Goal: Register for event/course

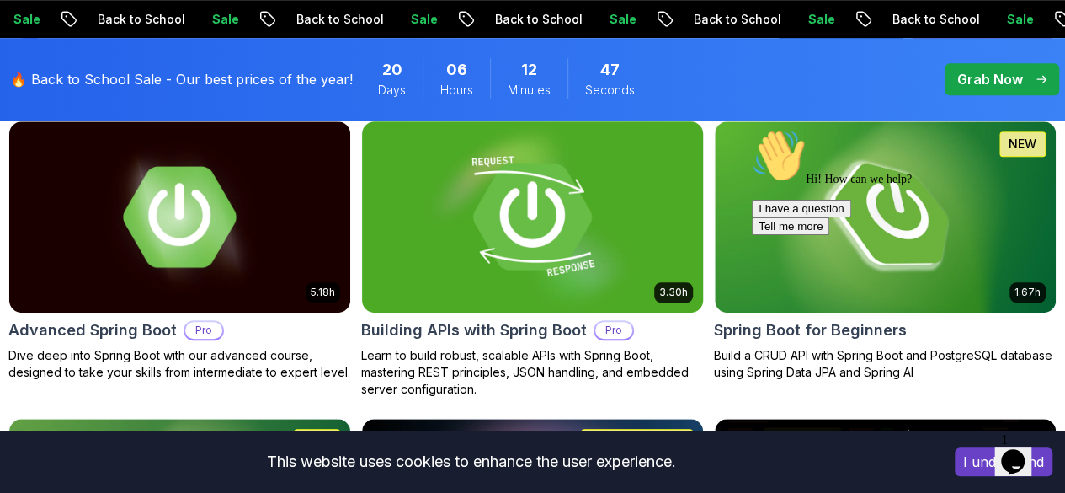
scroll to position [505, 0]
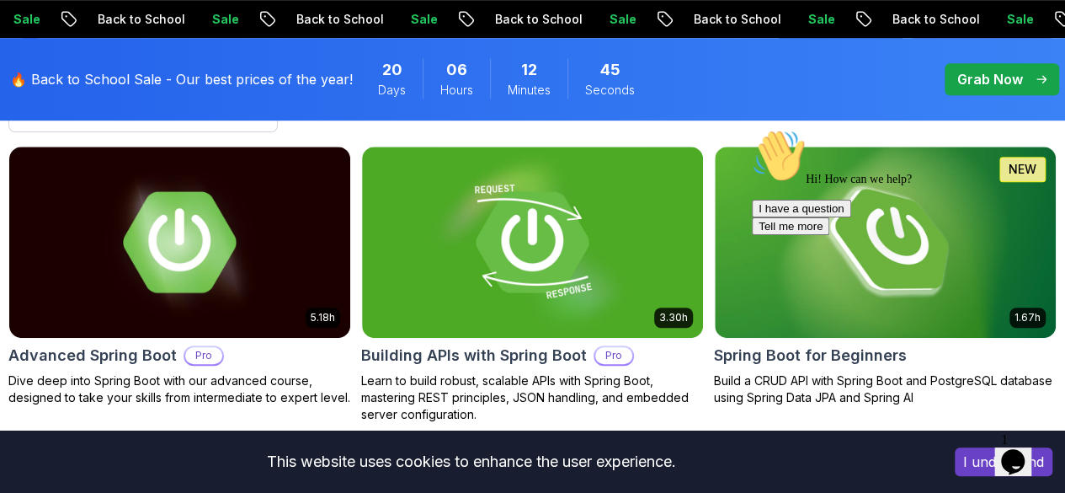
click at [752, 129] on icon "Chat attention grabber" at bounding box center [752, 129] width 0 height 0
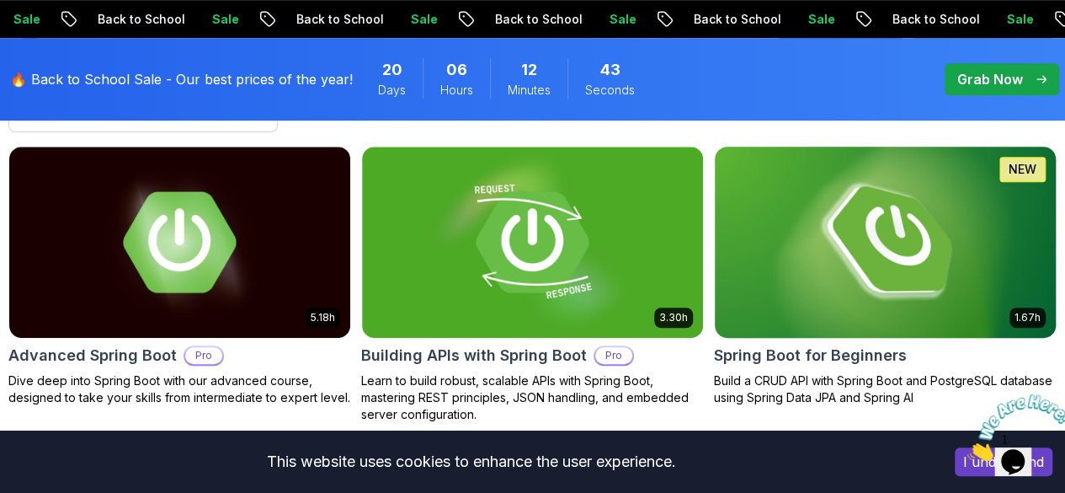
click at [908, 202] on img at bounding box center [886, 241] width 358 height 200
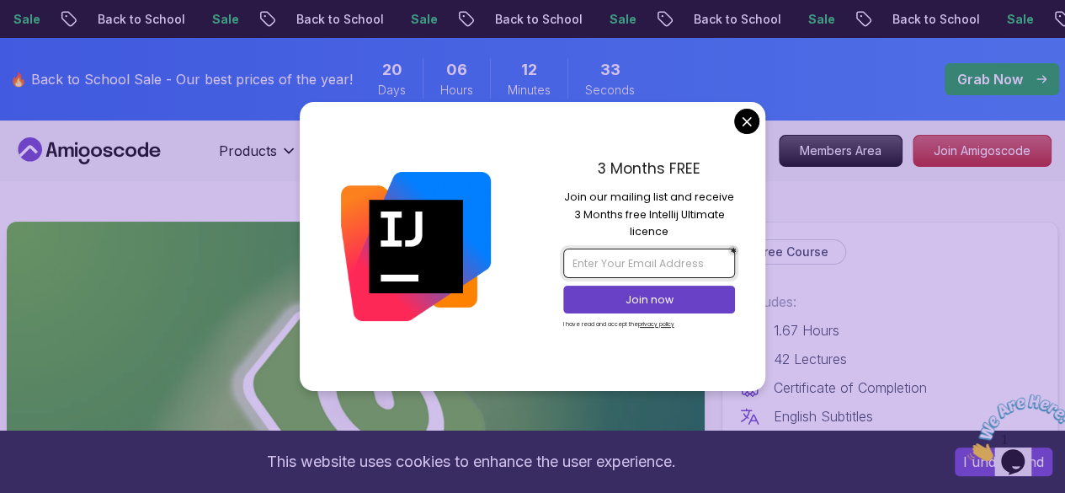
click at [583, 264] on input "email" at bounding box center [649, 262] width 172 height 29
type input "[EMAIL_ADDRESS][DOMAIN_NAME]"
click at [637, 302] on p "Join now" at bounding box center [649, 299] width 140 height 15
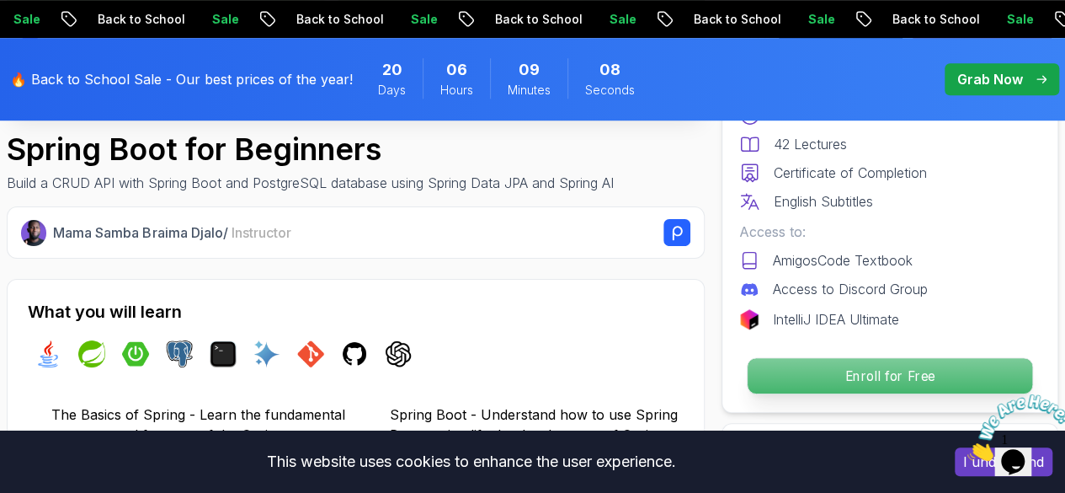
click at [849, 371] on p "Enroll for Free" at bounding box center [890, 375] width 285 height 35
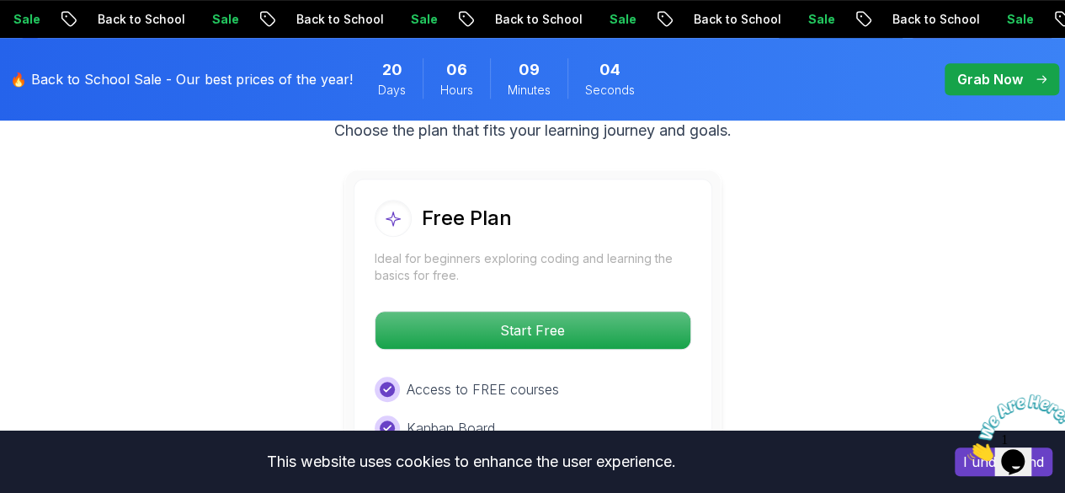
scroll to position [3755, 0]
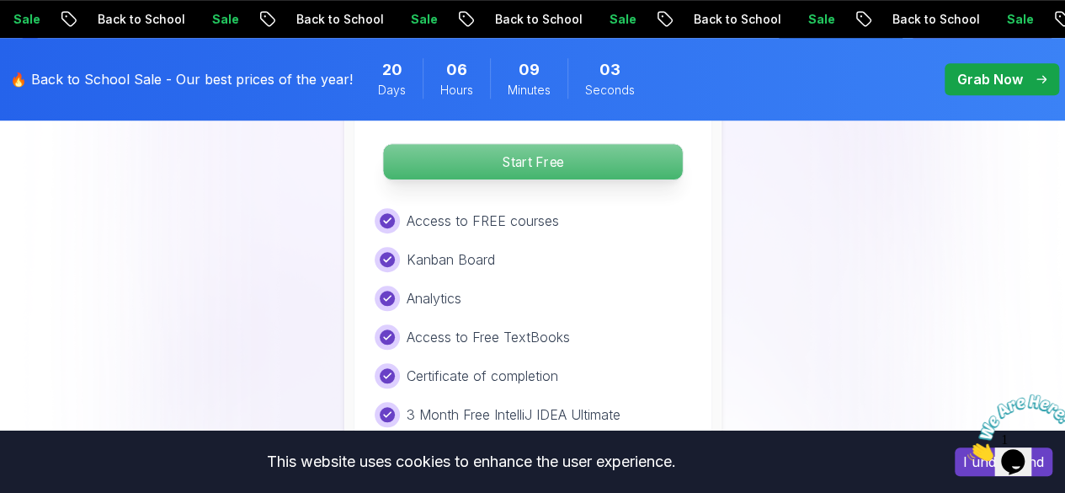
click at [558, 154] on p "Start Free" at bounding box center [532, 161] width 299 height 35
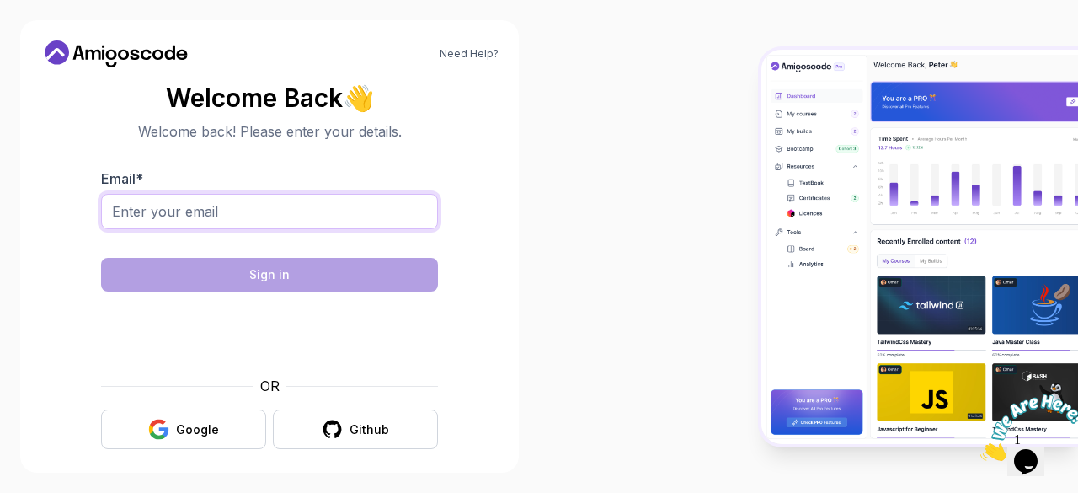
click at [289, 212] on input "Email *" at bounding box center [269, 211] width 337 height 35
type input "[EMAIL_ADDRESS][DOMAIN_NAME]"
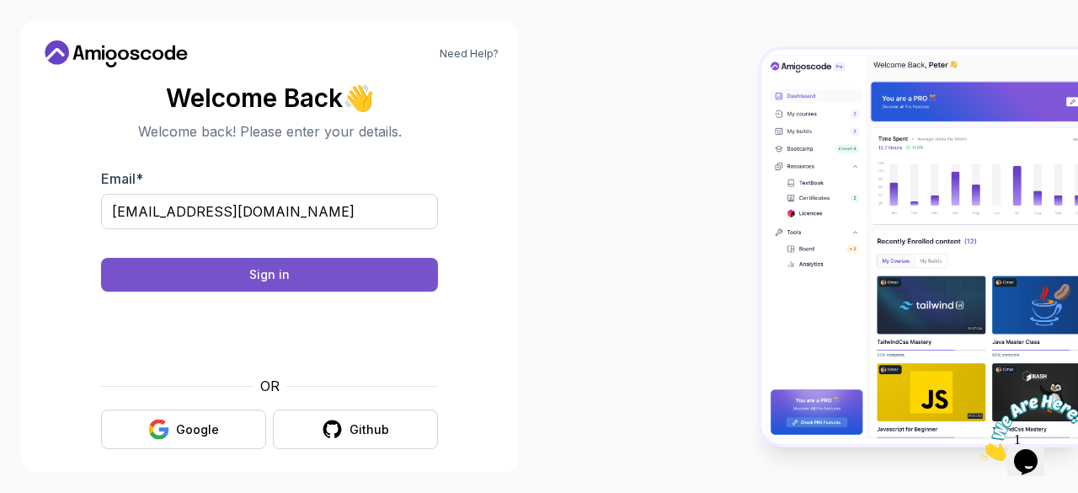
click at [226, 270] on button "Sign in" at bounding box center [269, 275] width 337 height 34
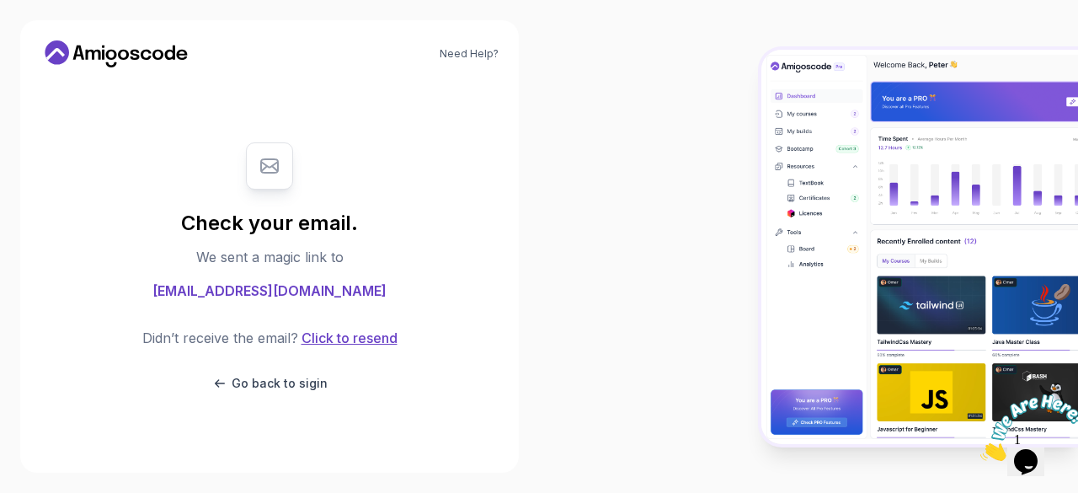
click at [343, 337] on button "Click to resend" at bounding box center [347, 338] width 99 height 20
